Goal: Transaction & Acquisition: Purchase product/service

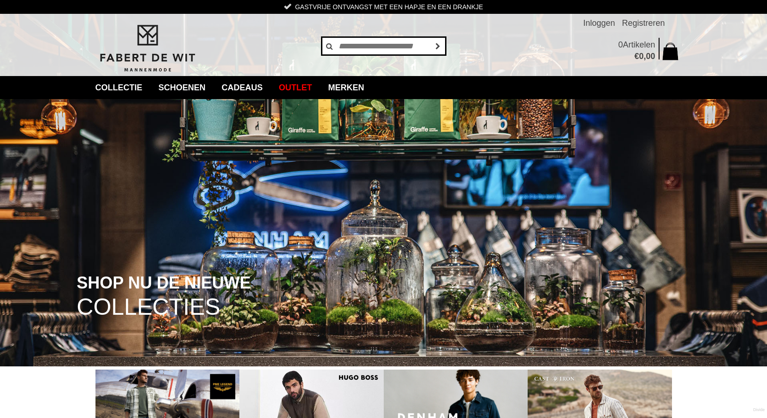
click at [360, 45] on input "text" at bounding box center [384, 46] width 125 height 18
type input "**********"
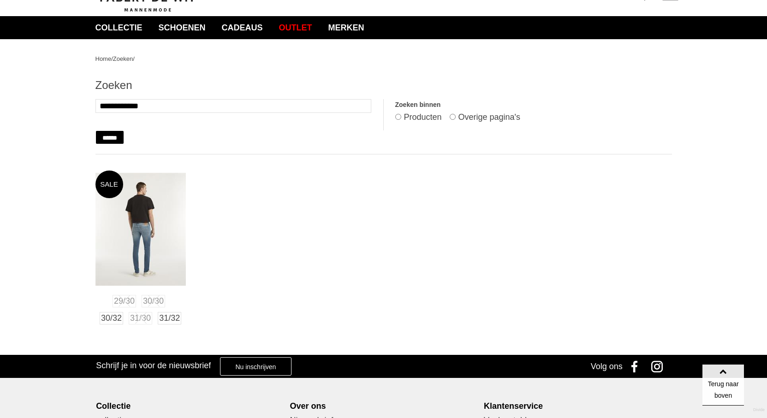
scroll to position [46, 0]
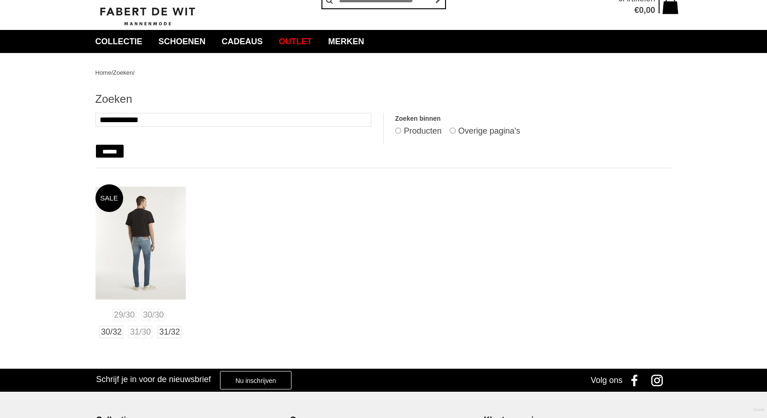
click at [149, 250] on img at bounding box center [140, 243] width 90 height 113
